Goal: Information Seeking & Learning: Learn about a topic

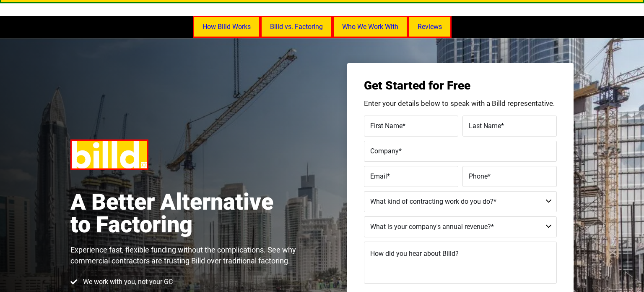
scroll to position [13, 0]
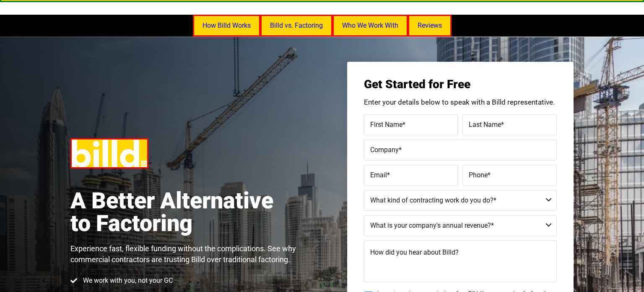
click at [159, 87] on div "A Better Alternative to Factoring Experience fast, flexible funding without the…" at bounding box center [322, 225] width 644 height 379
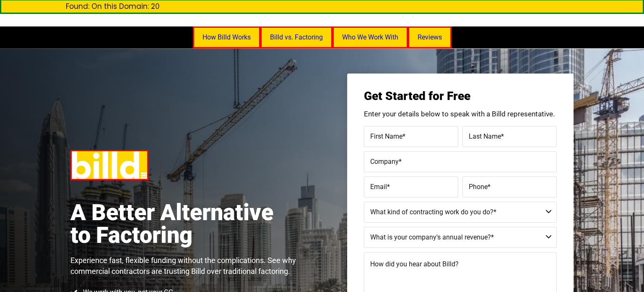
scroll to position [0, 0]
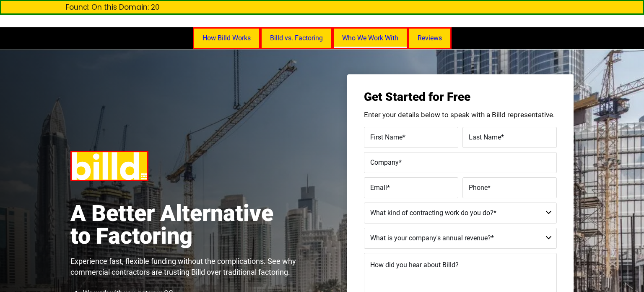
click at [368, 39] on link "Who We Work With" at bounding box center [371, 38] width 76 height 22
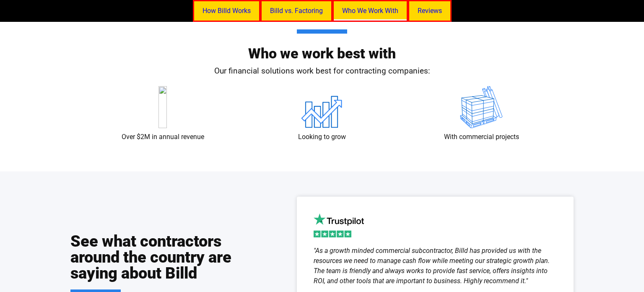
scroll to position [1482, 0]
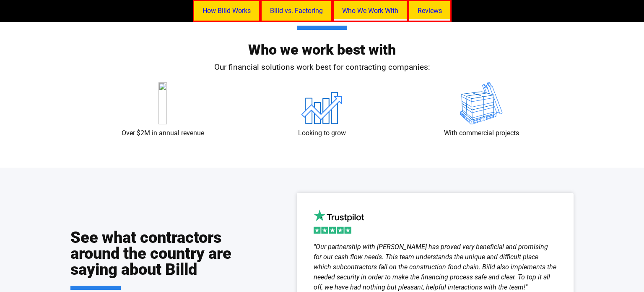
click at [431, 8] on link "Reviews" at bounding box center [430, 11] width 44 height 22
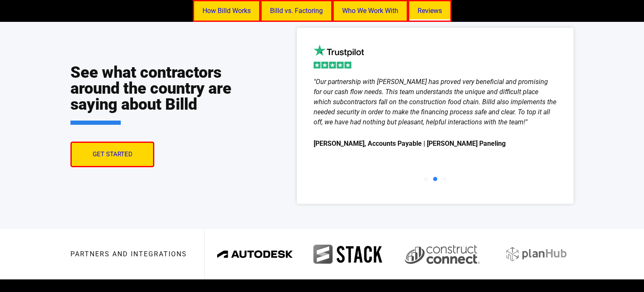
scroll to position [1648, 0]
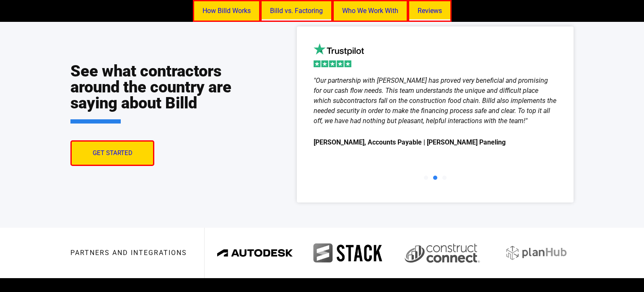
click at [291, 15] on link "Billd vs. Factoring" at bounding box center [296, 11] width 72 height 22
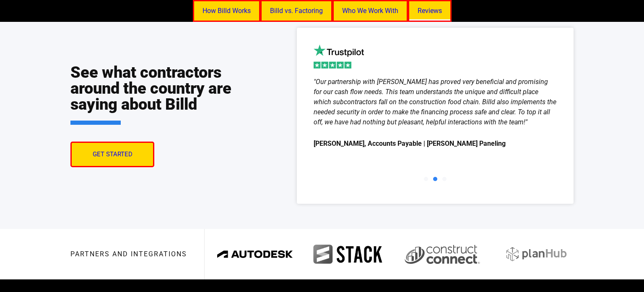
scroll to position [1629, 0]
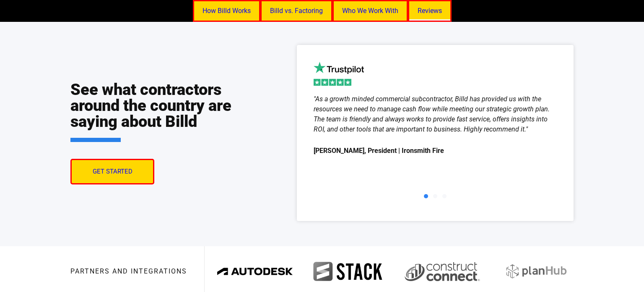
click at [121, 172] on span "Get Started" at bounding box center [113, 171] width 40 height 6
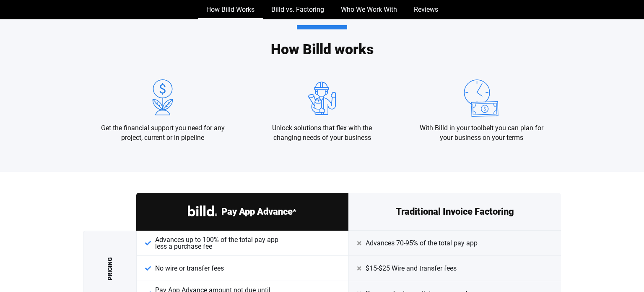
scroll to position [987, 0]
